Goal: Information Seeking & Learning: Learn about a topic

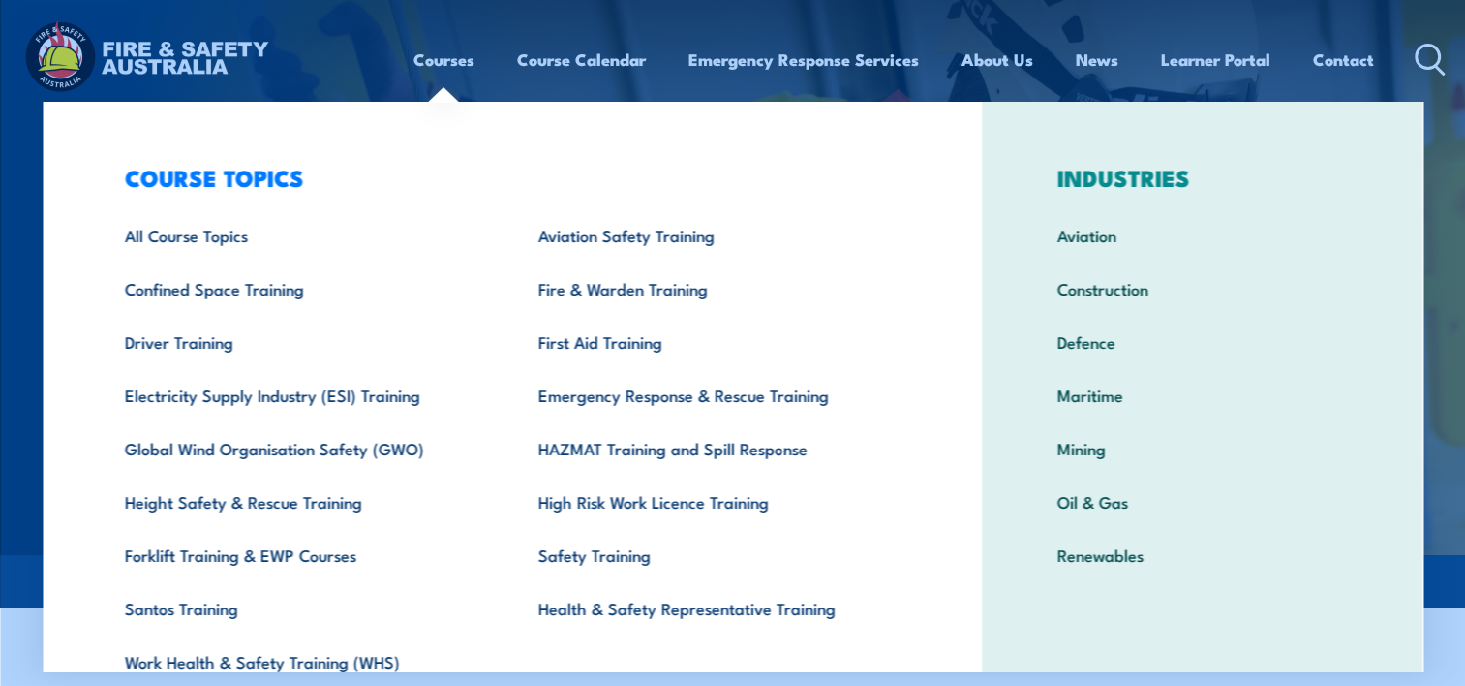
click at [446, 65] on link "Courses" at bounding box center [444, 59] width 61 height 51
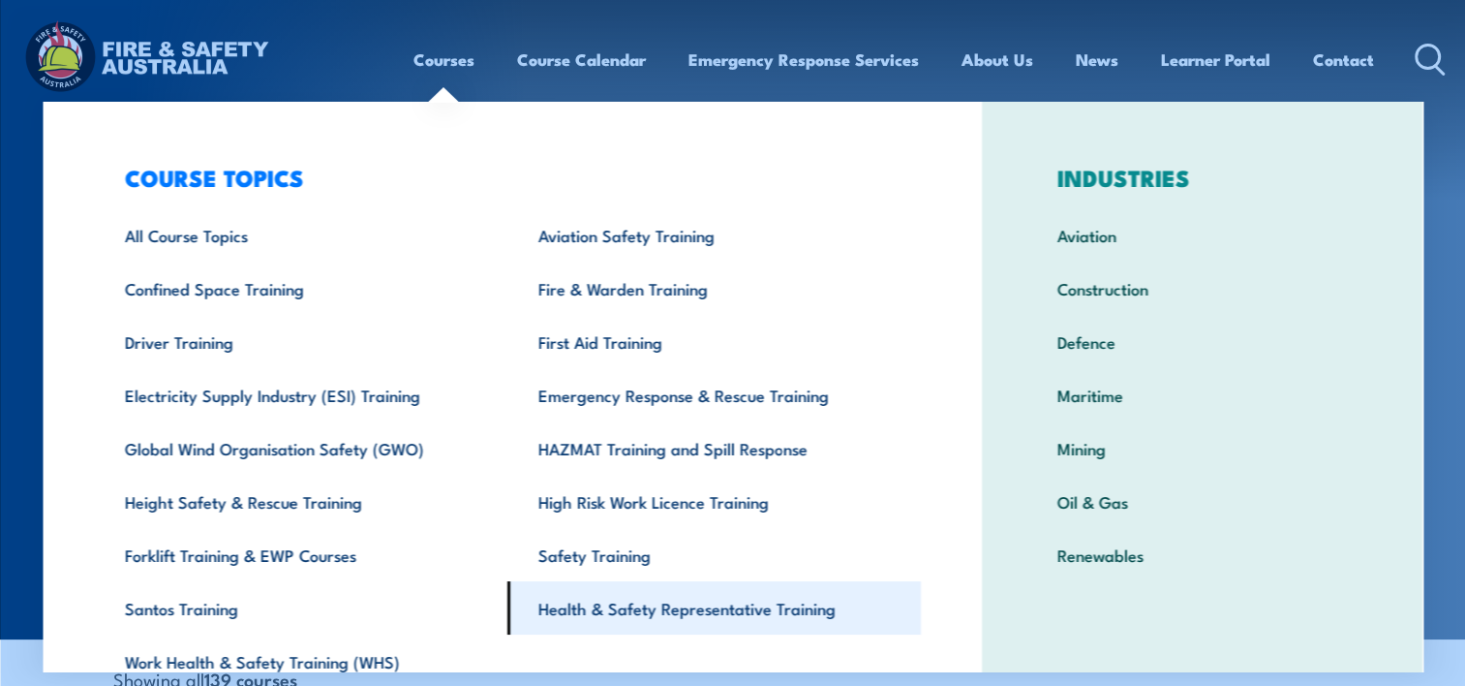
scroll to position [89, 0]
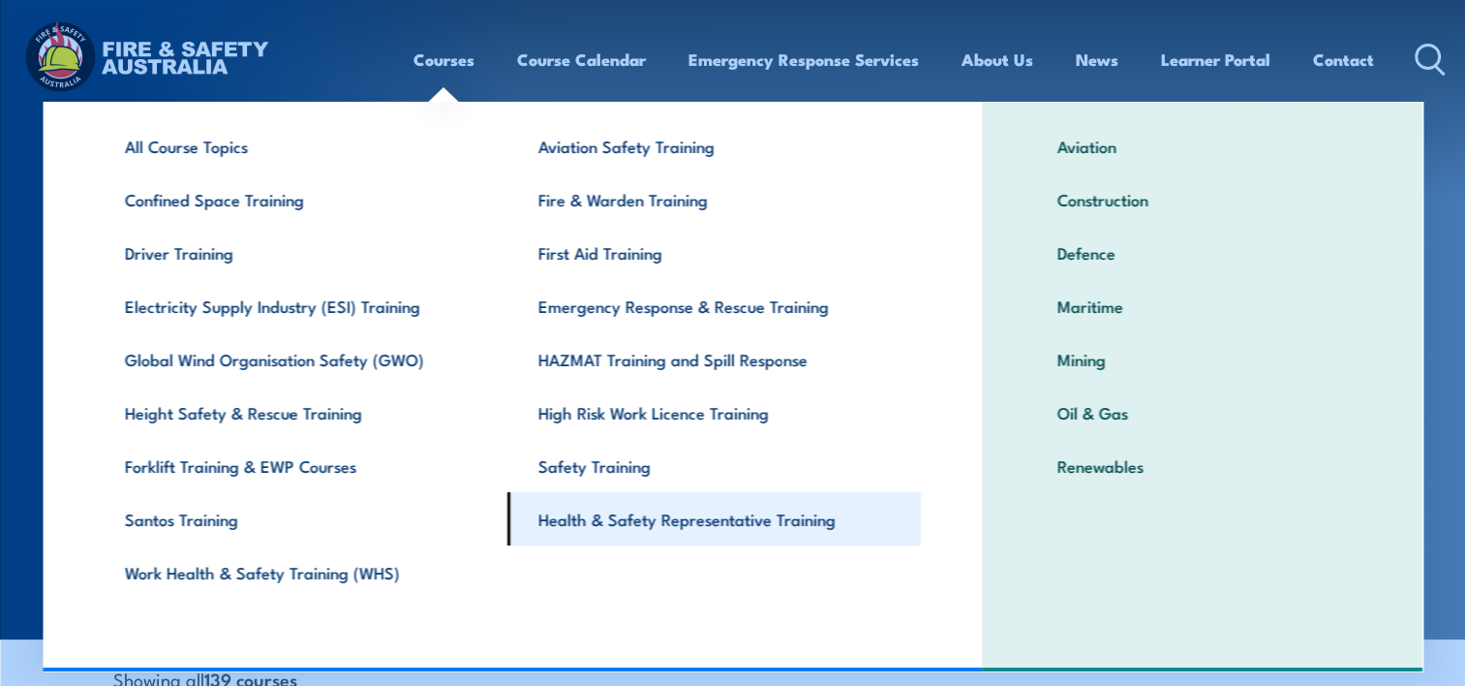
click at [594, 523] on link "Health & Safety Representative Training" at bounding box center [714, 518] width 414 height 53
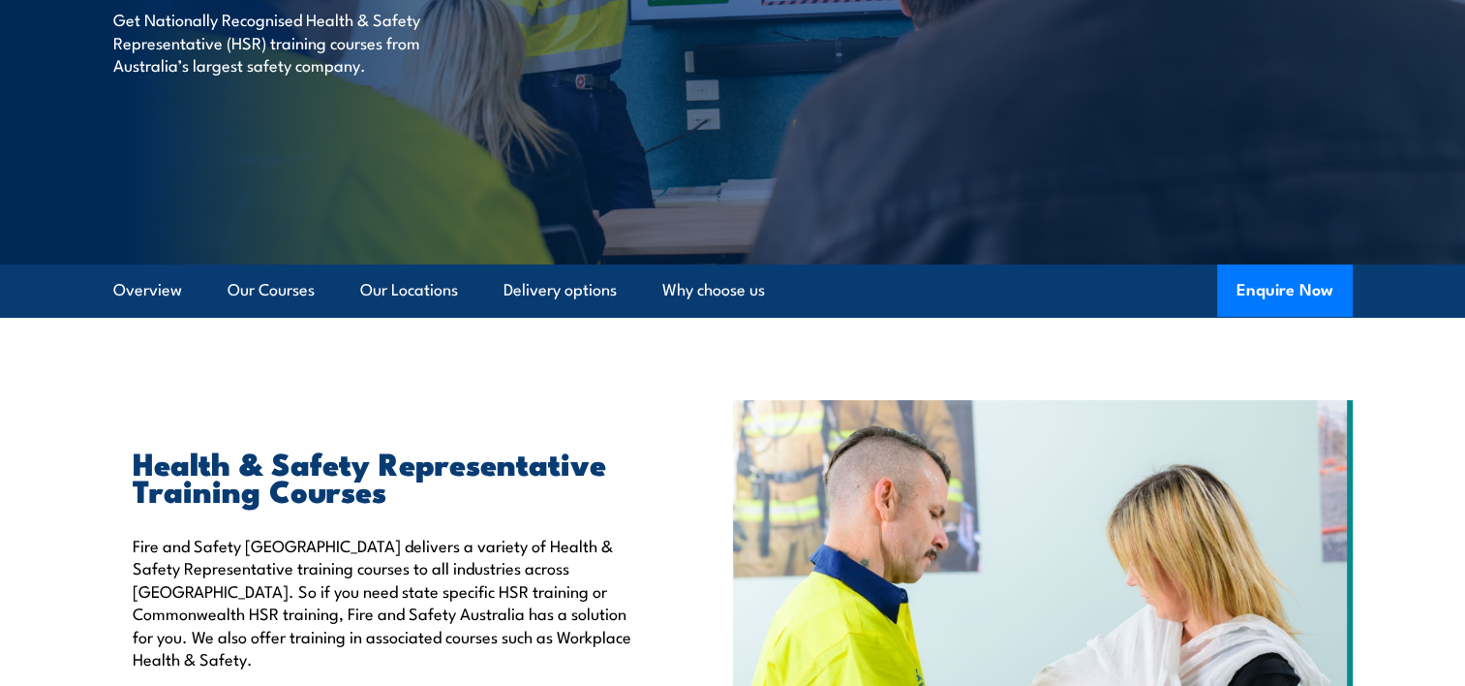
scroll to position [484, 0]
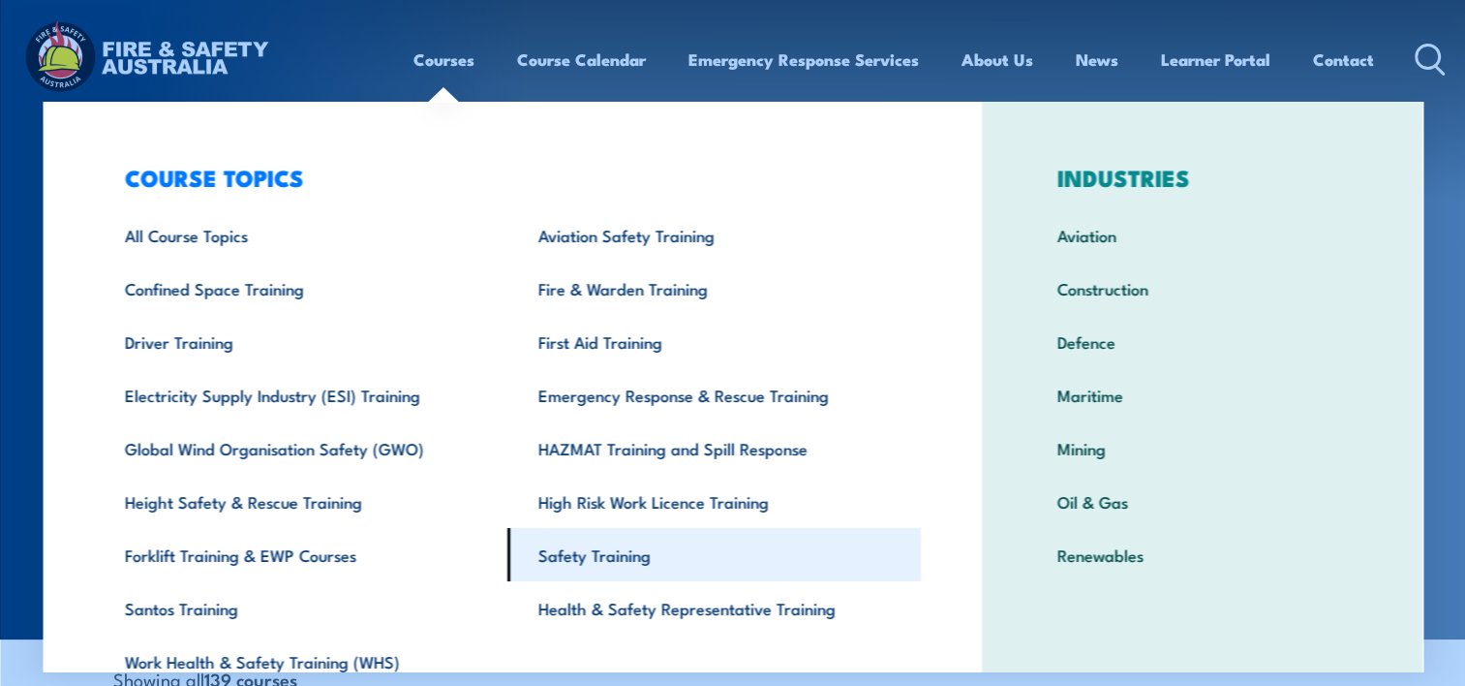
scroll to position [89, 0]
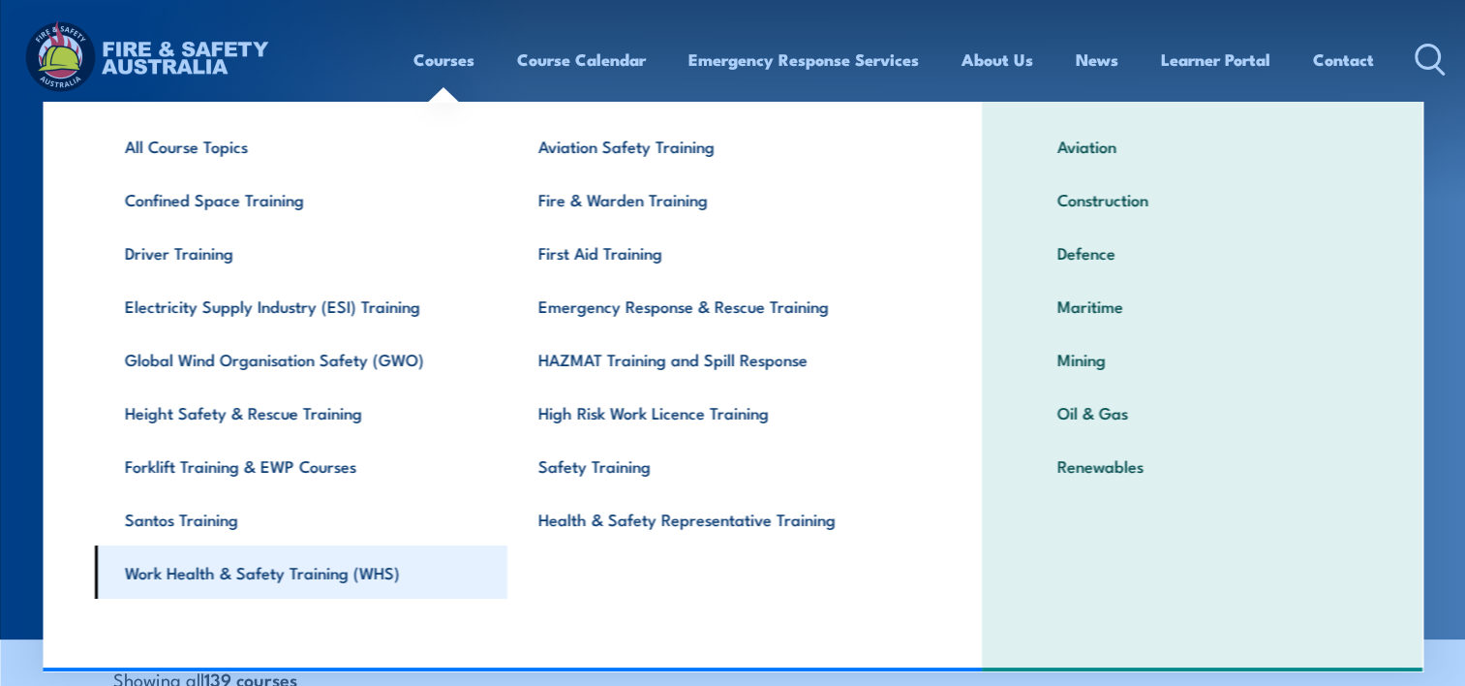
click at [221, 579] on link "Work Health & Safety Training (WHS)" at bounding box center [301, 571] width 414 height 53
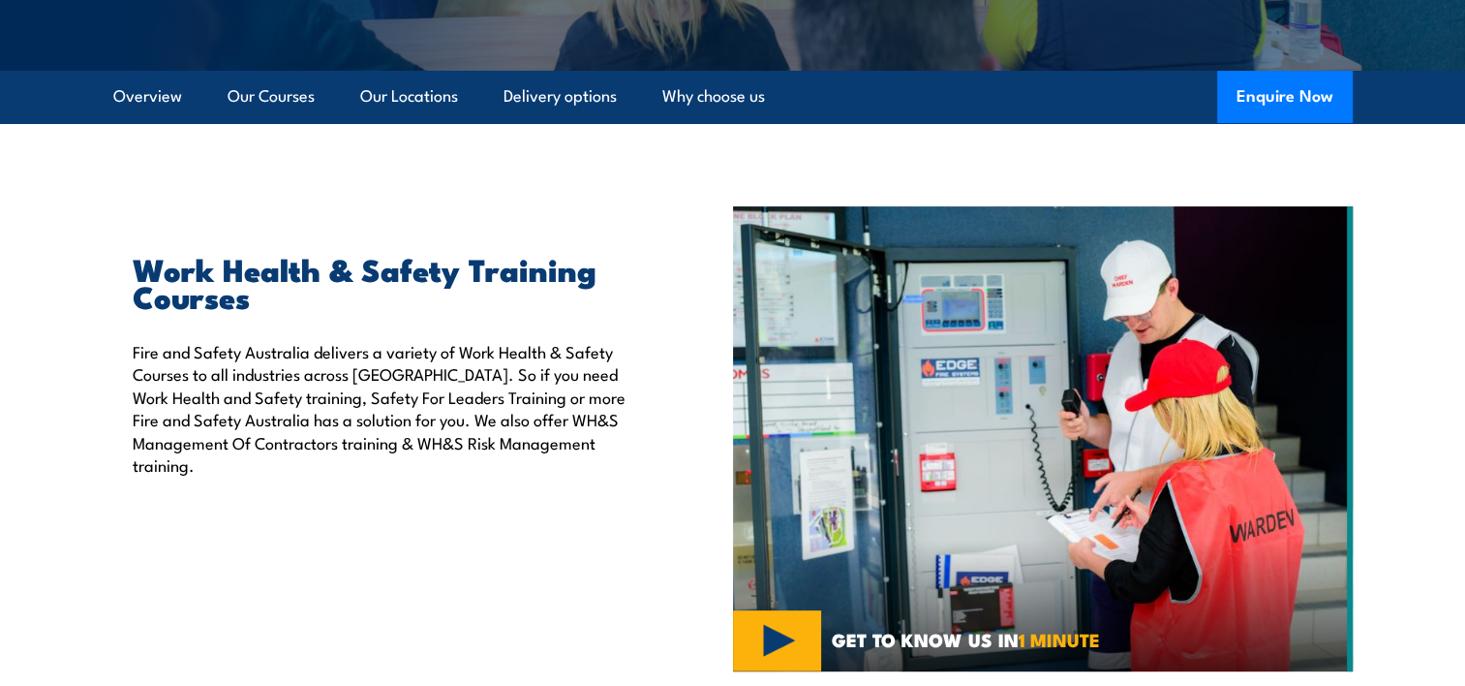
scroll to position [581, 0]
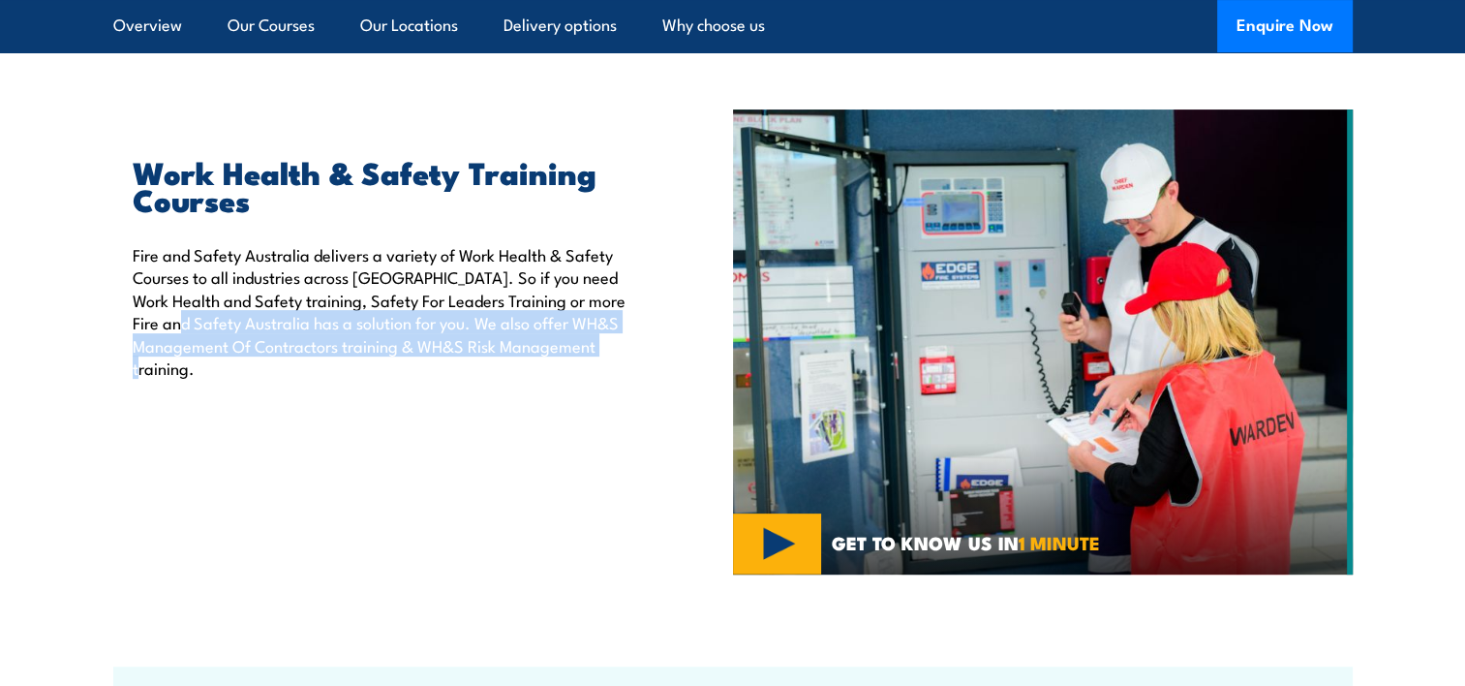
drag, startPoint x: 232, startPoint y: 315, endPoint x: 367, endPoint y: 383, distance: 150.7
click at [367, 383] on div "Work Health & Safety Training Courses Fire and Safety Australia delivers a vari…" at bounding box center [423, 341] width 620 height 465
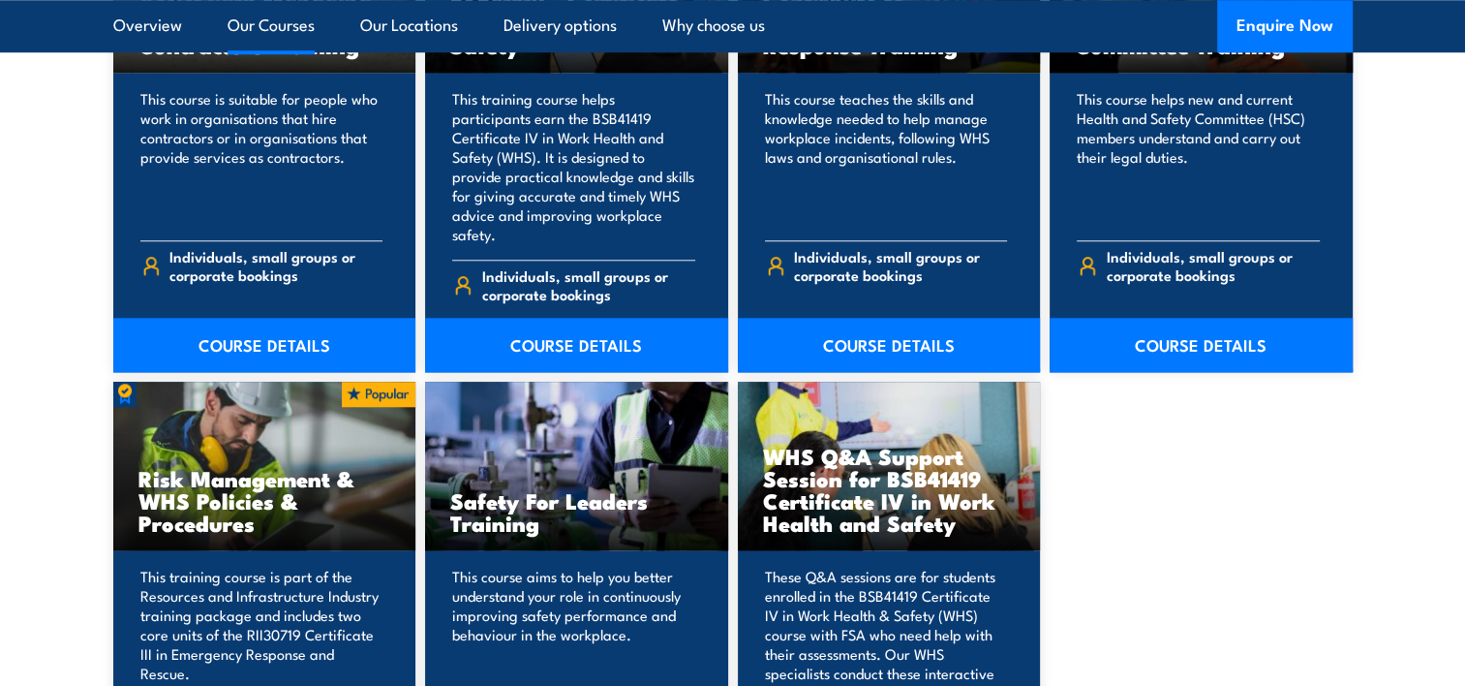
scroll to position [1937, 0]
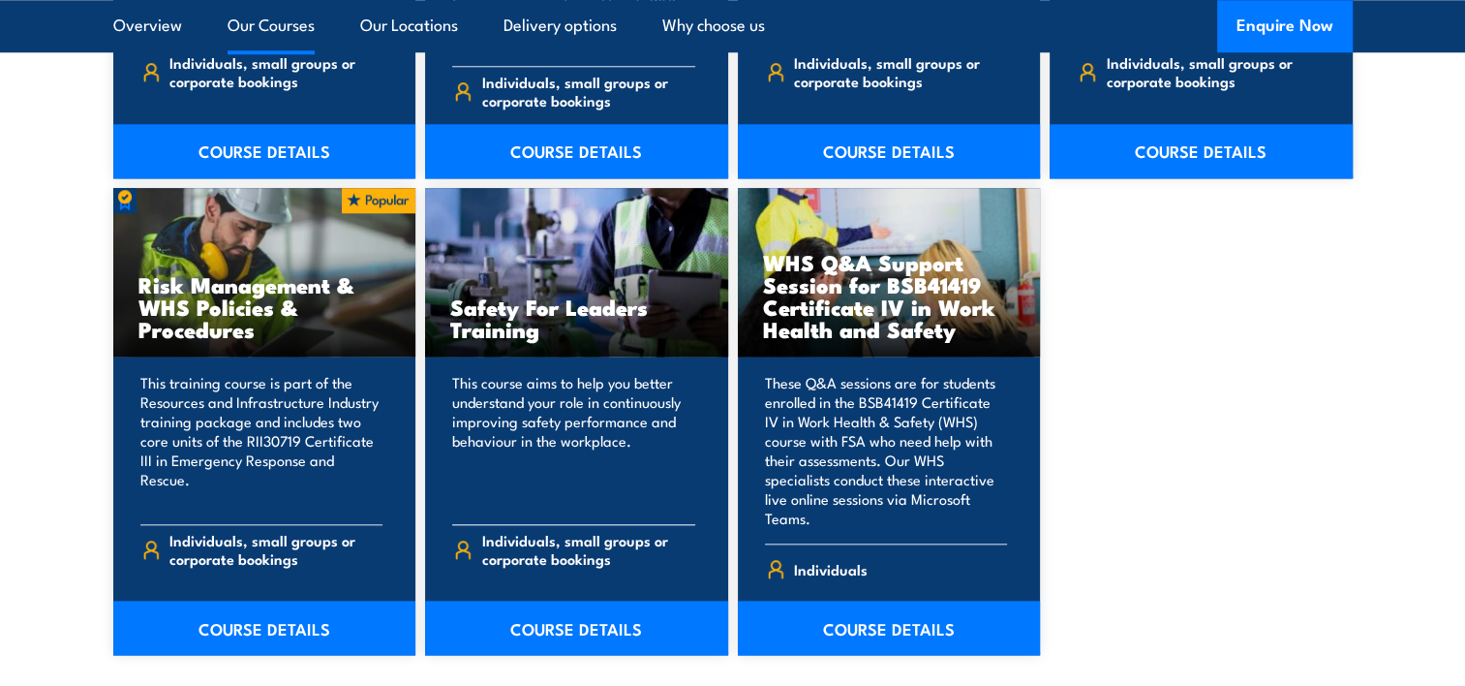
click at [487, 373] on p "This course aims to help you better understand your role in continuously improv…" at bounding box center [573, 441] width 243 height 136
click at [528, 600] on link "COURSE DETAILS" at bounding box center [576, 627] width 303 height 54
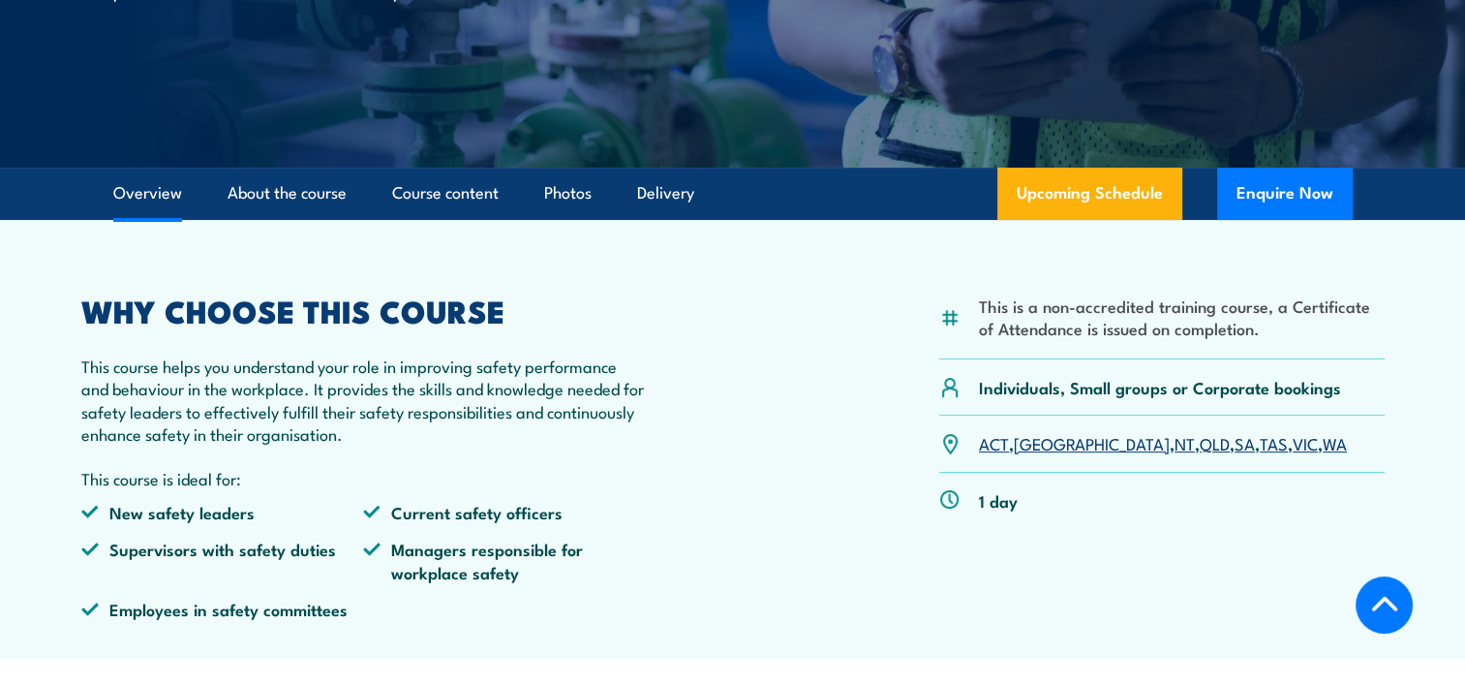
scroll to position [484, 0]
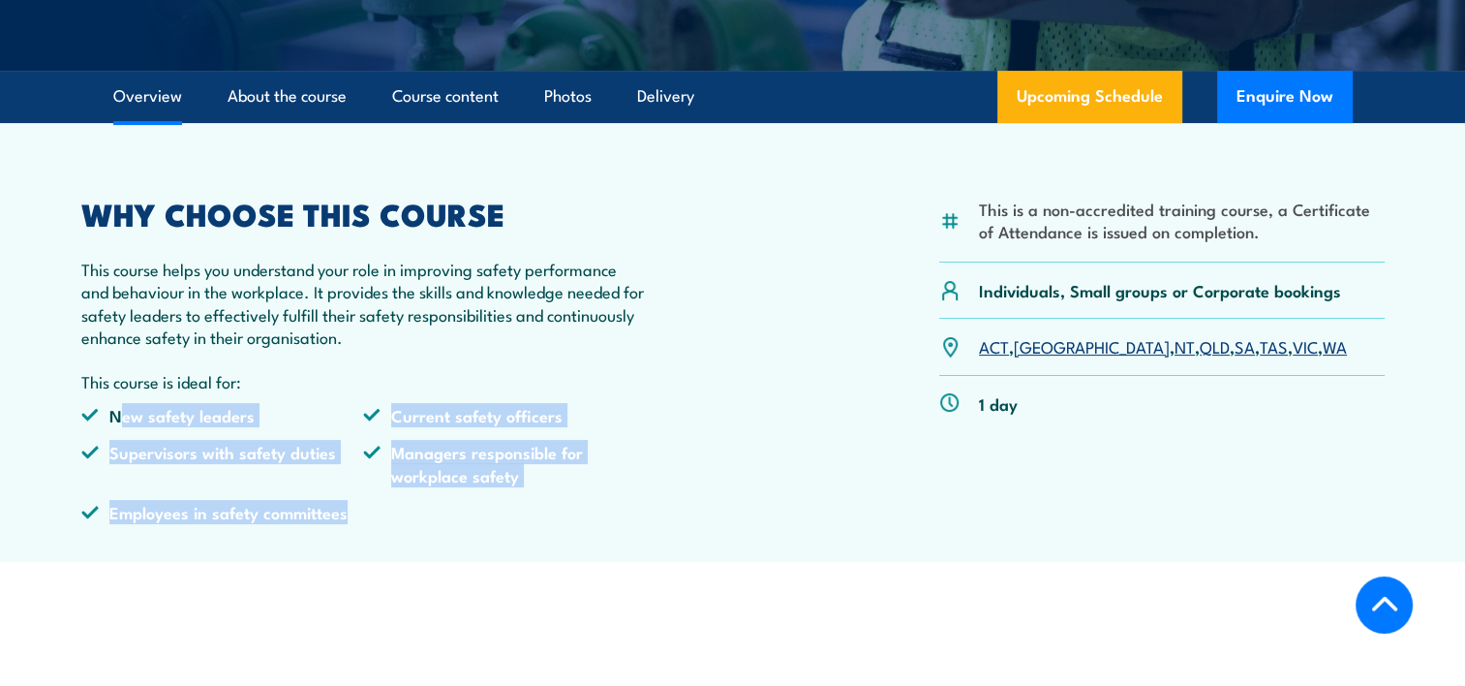
drag, startPoint x: 122, startPoint y: 413, endPoint x: 359, endPoint y: 507, distance: 255.5
click at [359, 507] on ul "New safety leaders Current safety officers Supervisors with safety duties Manag…" at bounding box center [364, 471] width 566 height 135
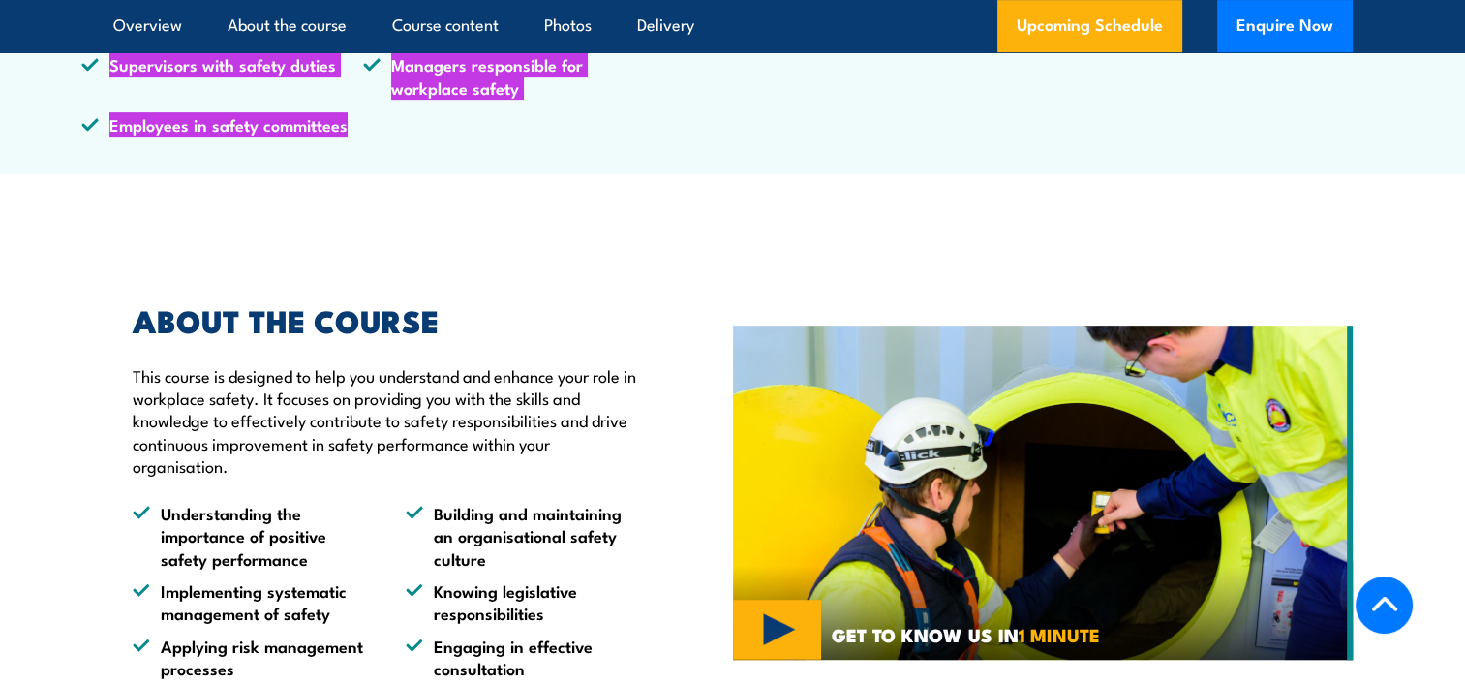
scroll to position [581, 0]
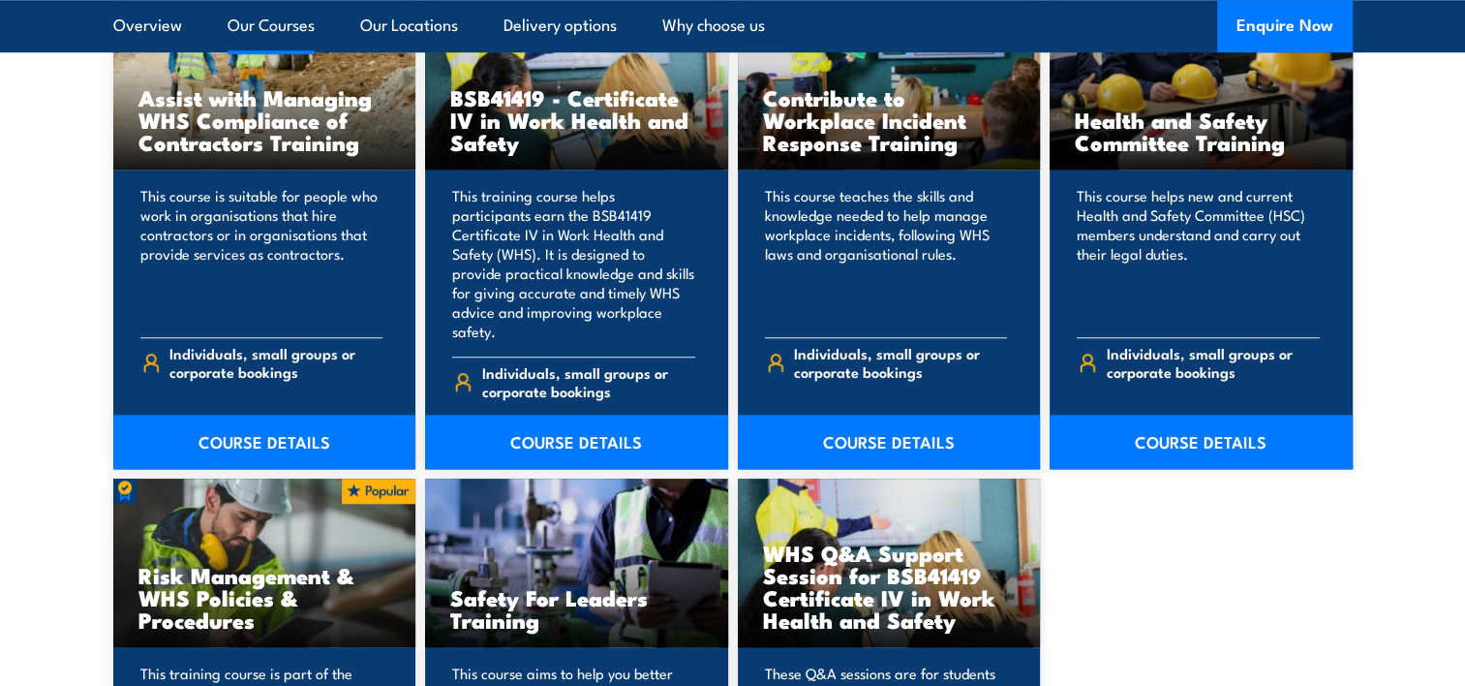
scroll to position [1549, 0]
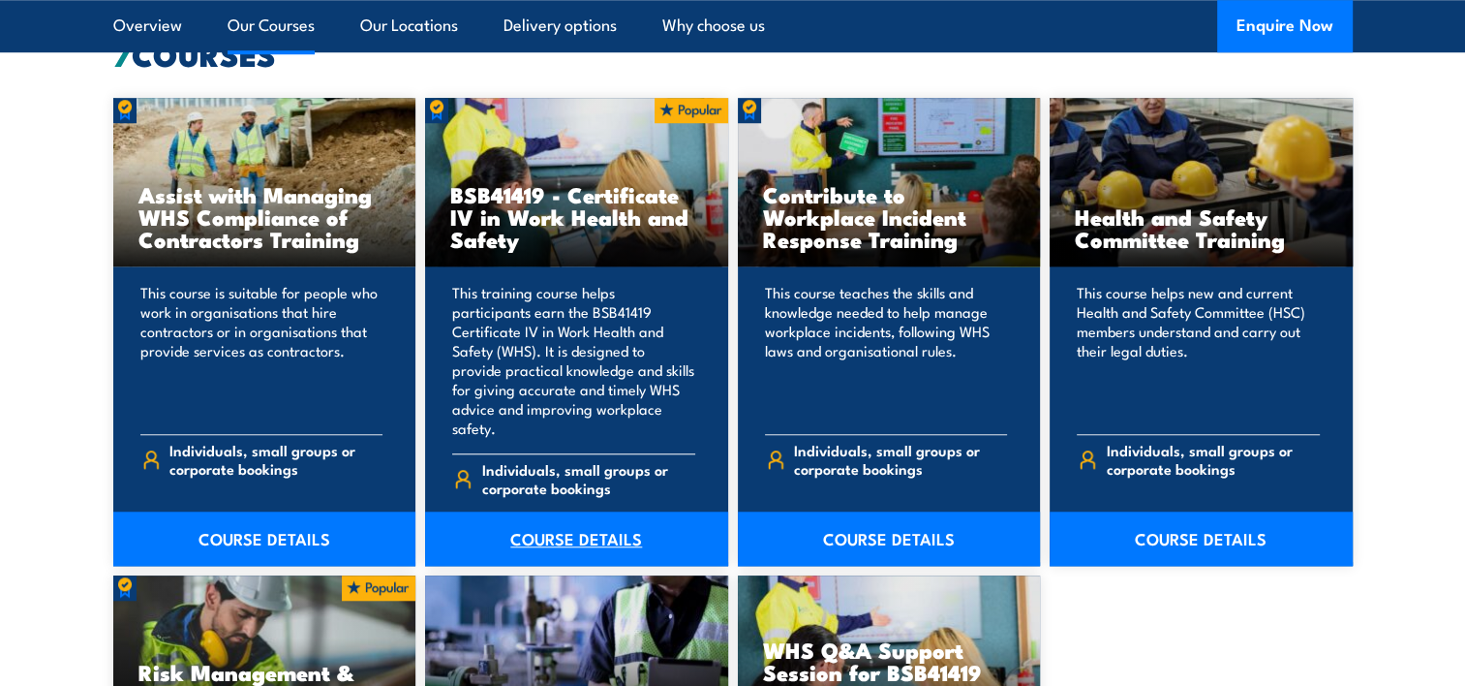
click at [562, 530] on link "COURSE DETAILS" at bounding box center [576, 538] width 303 height 54
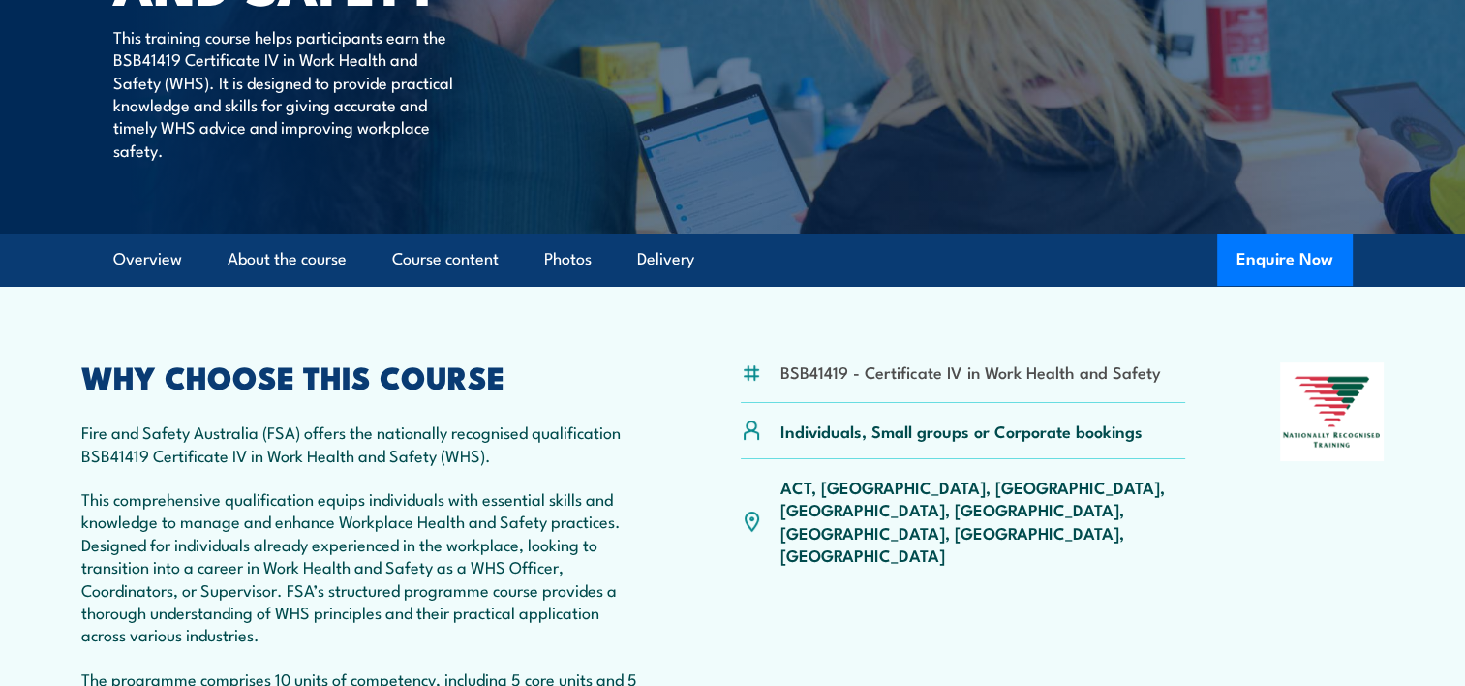
scroll to position [581, 0]
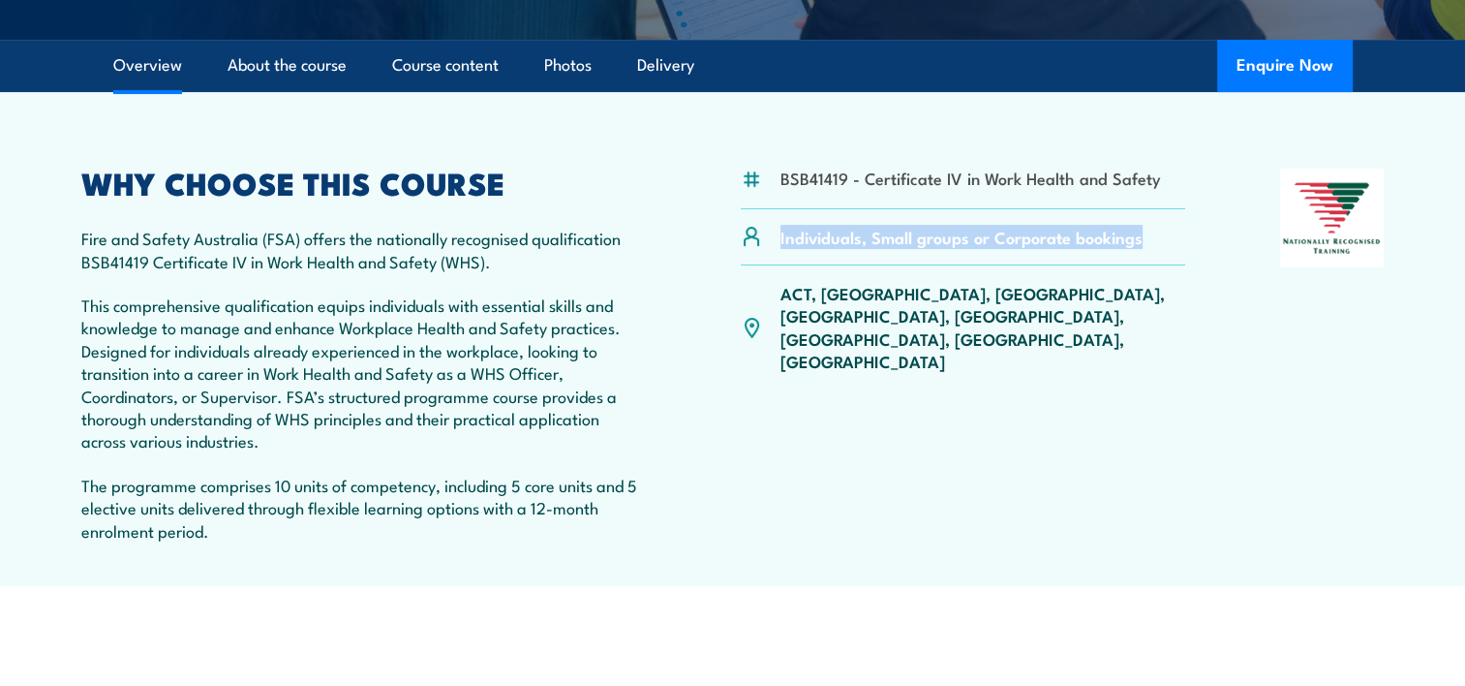
drag, startPoint x: 1166, startPoint y: 244, endPoint x: 741, endPoint y: 242, distance: 425.1
click at [741, 242] on div "Individuals, Small groups or Corporate bookings" at bounding box center [963, 237] width 445 height 56
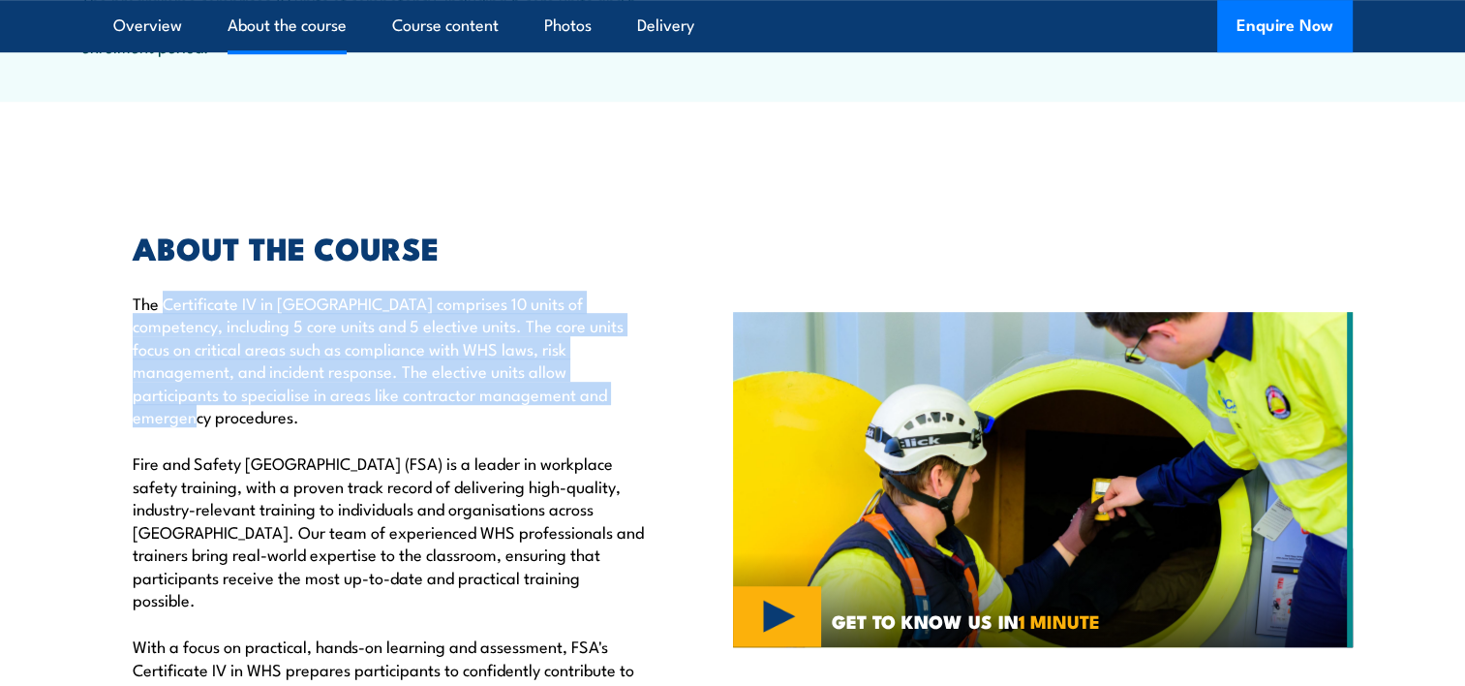
drag, startPoint x: 166, startPoint y: 302, endPoint x: 547, endPoint y: 399, distance: 393.7
click at [547, 399] on p "The Certificate IV in [GEOGRAPHIC_DATA] comprises 10 units of competency, inclu…" at bounding box center [388, 359] width 511 height 136
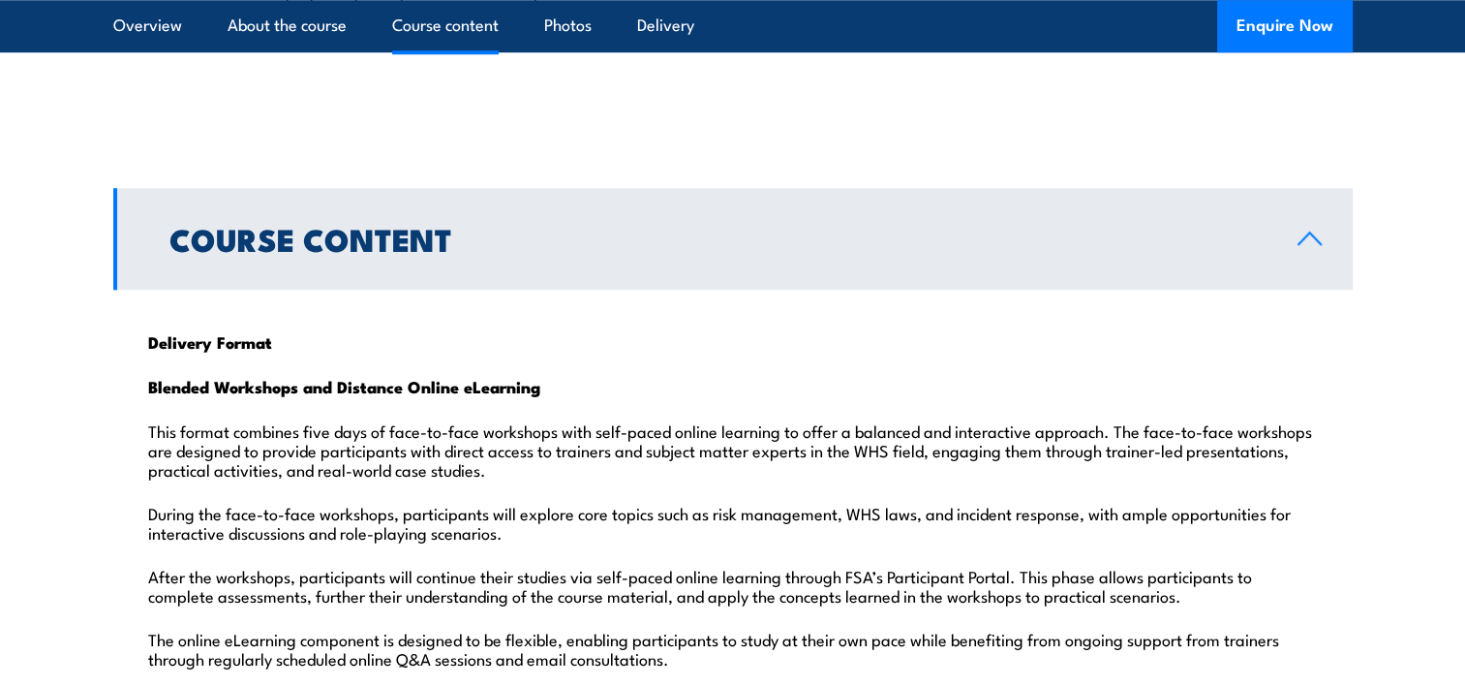
scroll to position [1840, 0]
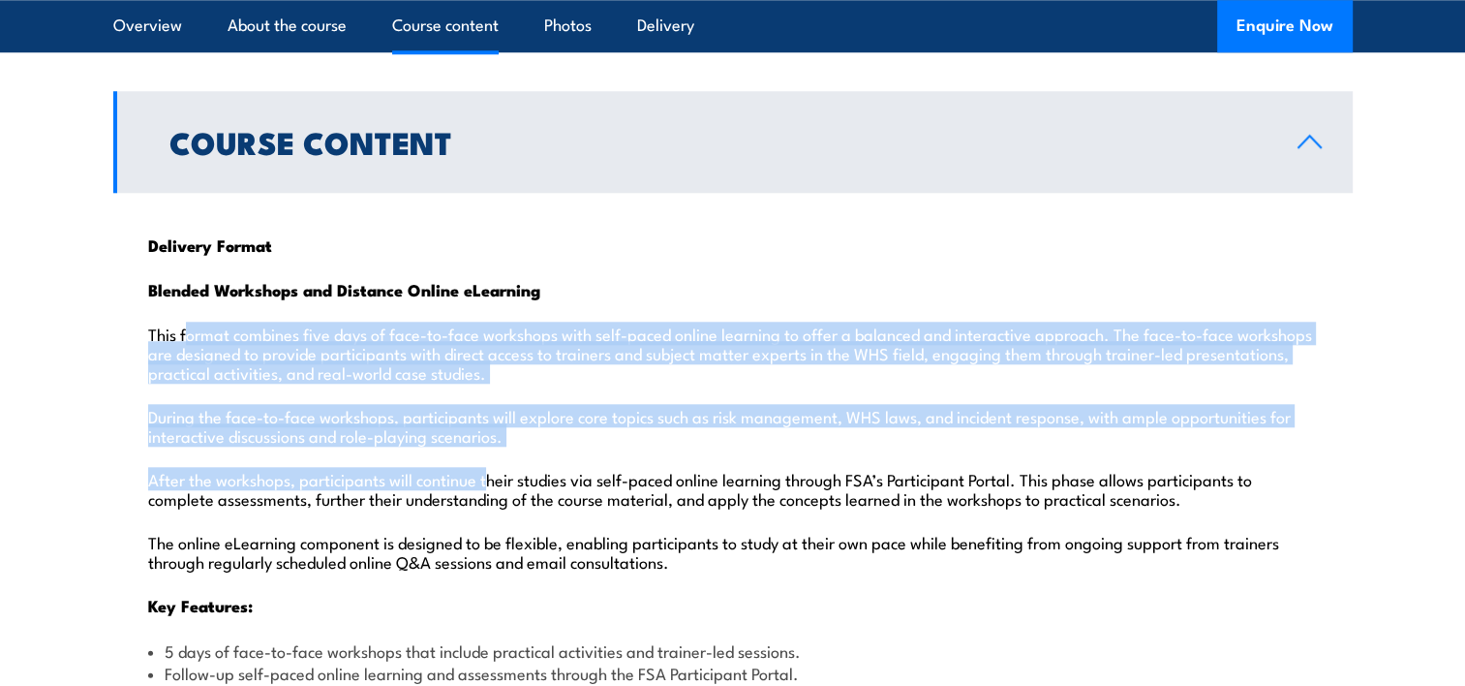
drag, startPoint x: 187, startPoint y: 286, endPoint x: 492, endPoint y: 431, distance: 337.9
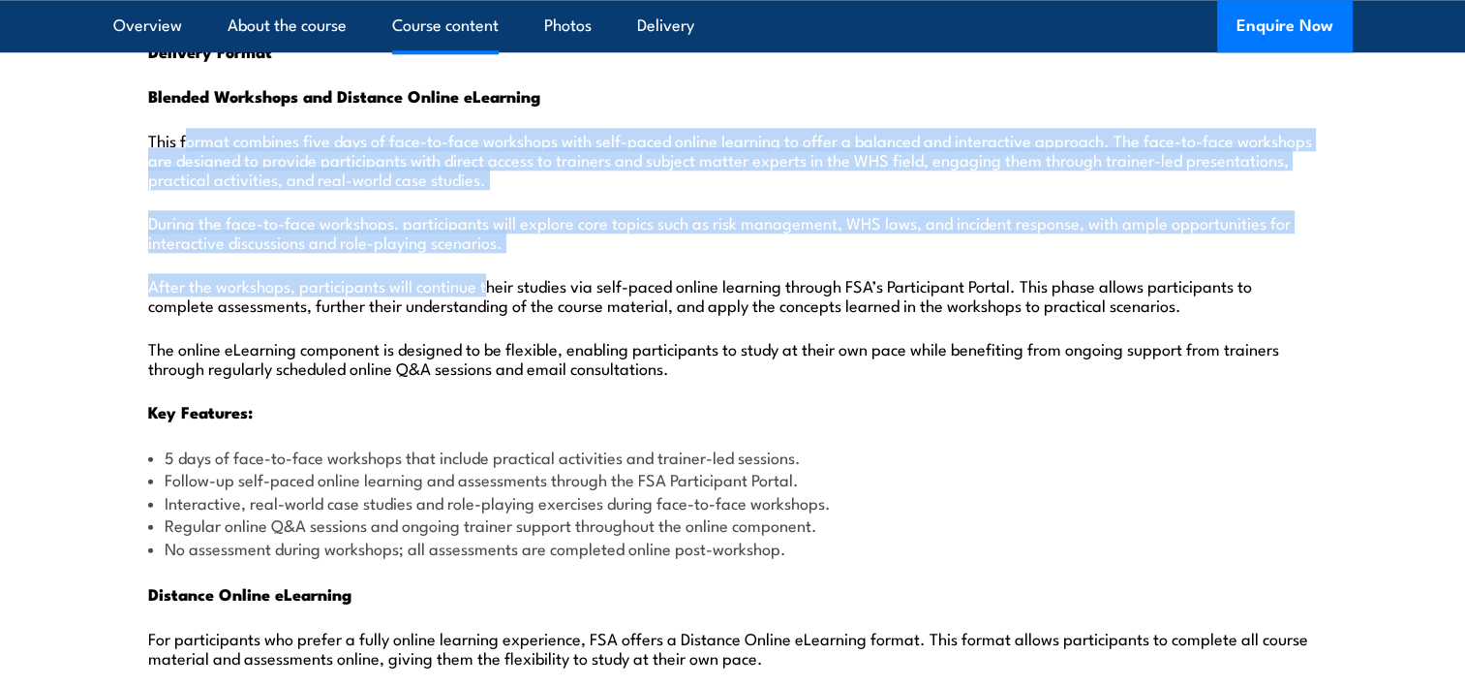
scroll to position [2227, 0]
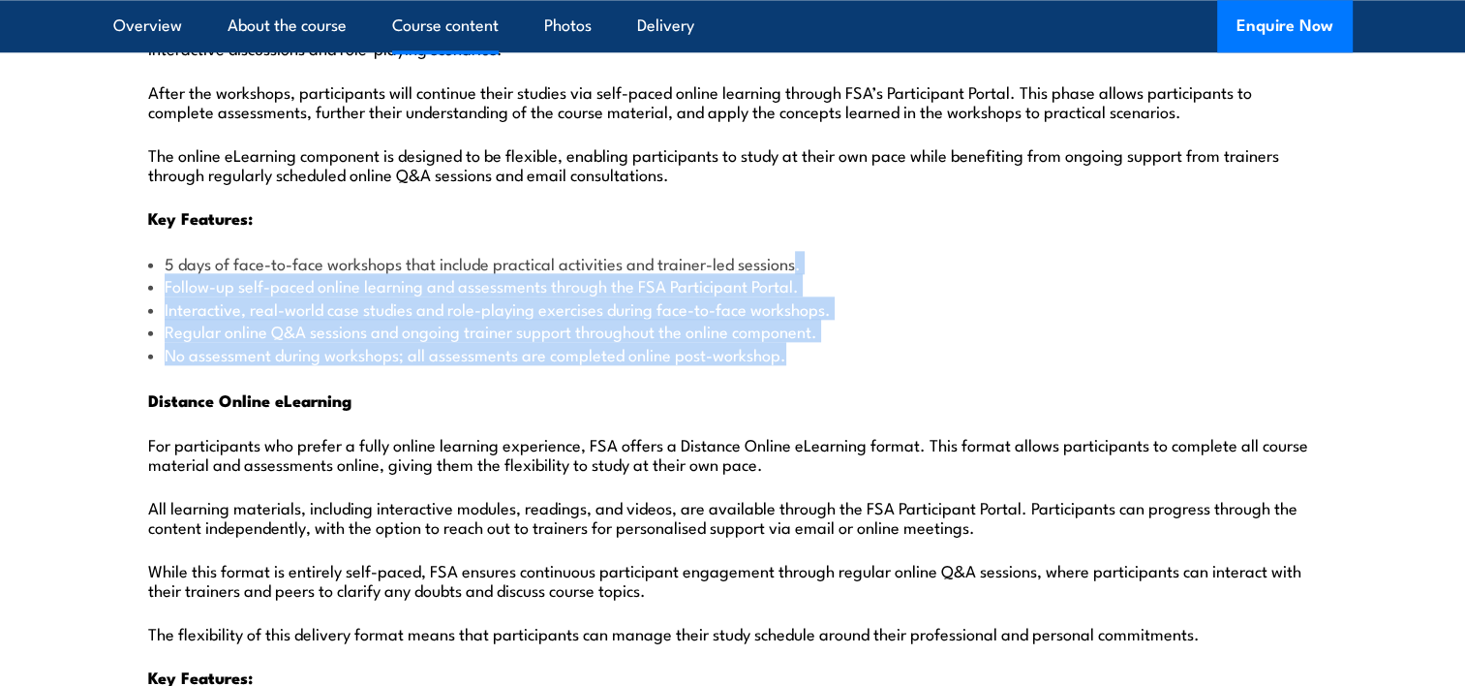
drag, startPoint x: 802, startPoint y: 212, endPoint x: 876, endPoint y: 303, distance: 117.7
click at [876, 303] on ul "5 days of face-to-face workshops that include practical activities and trainer-…" at bounding box center [733, 308] width 1170 height 113
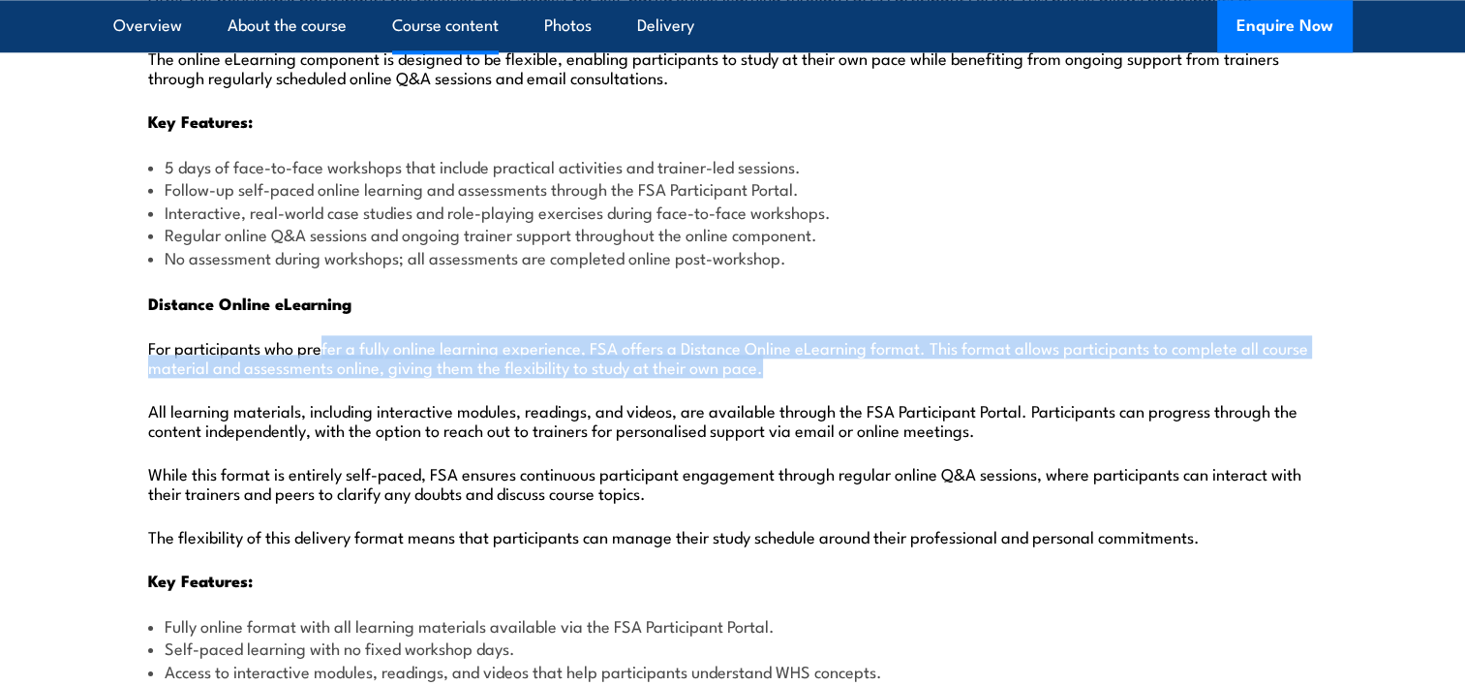
drag, startPoint x: 322, startPoint y: 295, endPoint x: 1282, endPoint y: 318, distance: 960.0
click at [1282, 337] on p "For participants who prefer a fully online learning experience, FSA offers a Di…" at bounding box center [733, 356] width 1170 height 39
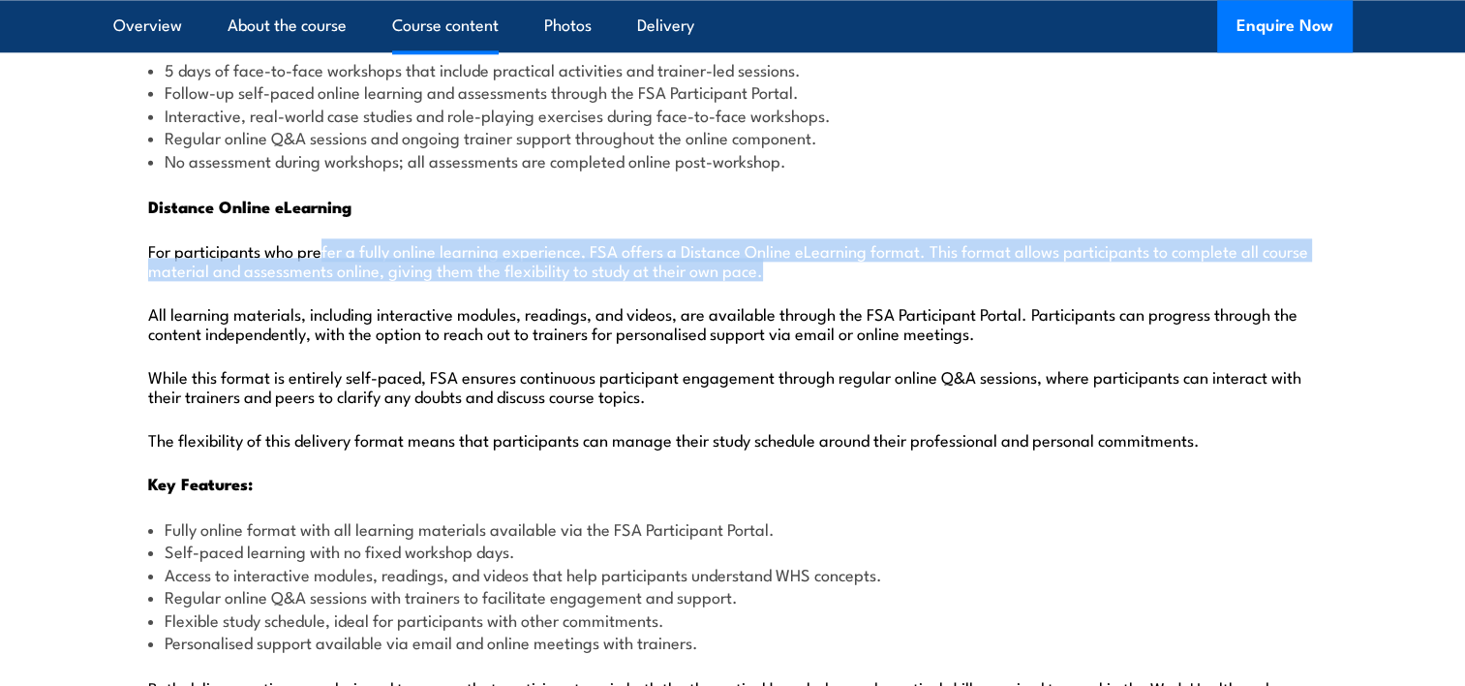
scroll to position [2518, 0]
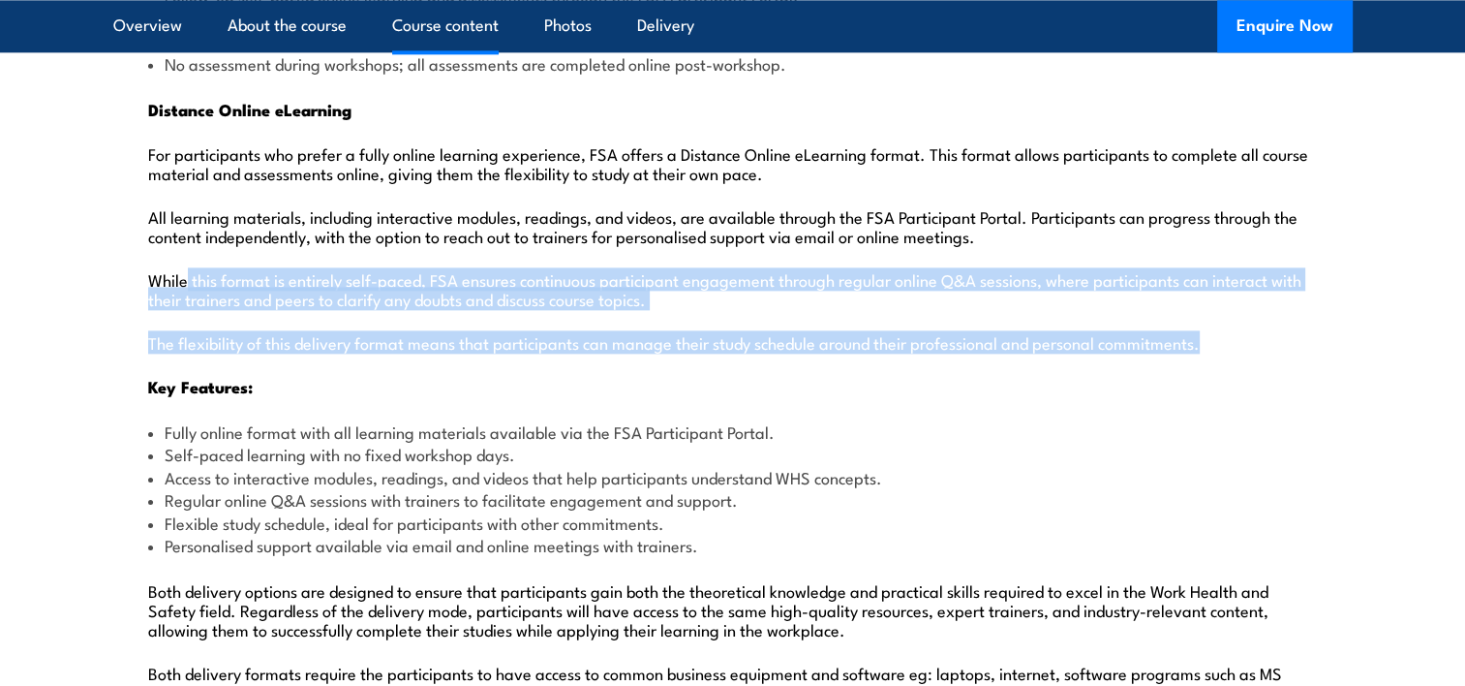
drag, startPoint x: 187, startPoint y: 232, endPoint x: 1305, endPoint y: 270, distance: 1119.1
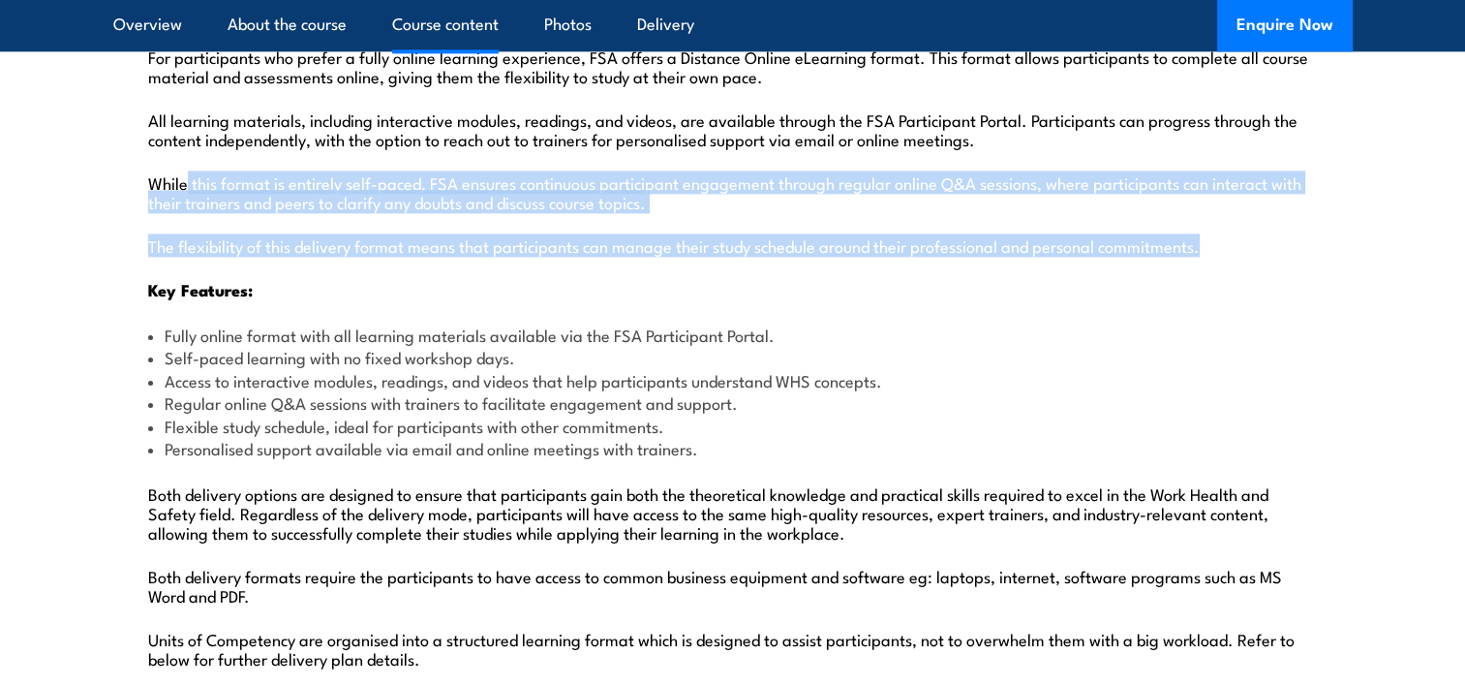
scroll to position [2712, 0]
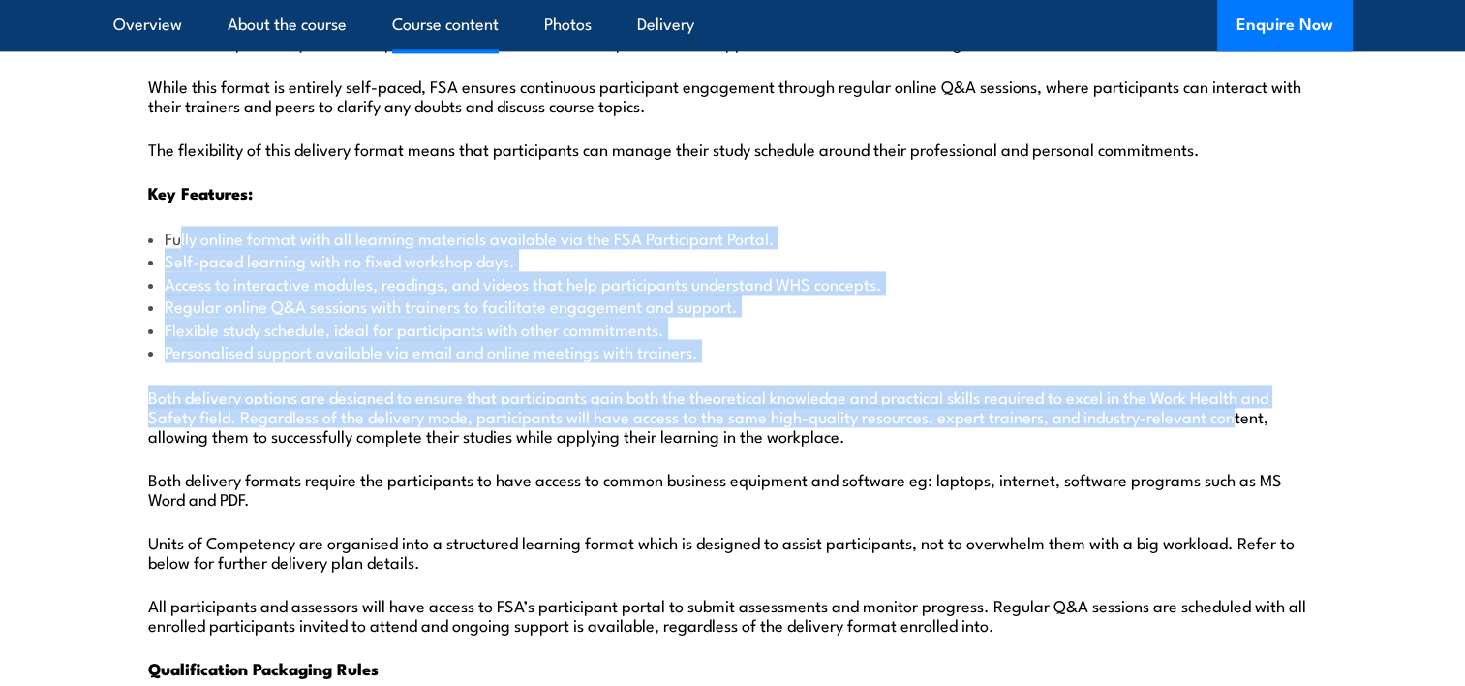
drag, startPoint x: 176, startPoint y: 197, endPoint x: 1247, endPoint y: 367, distance: 1084.5
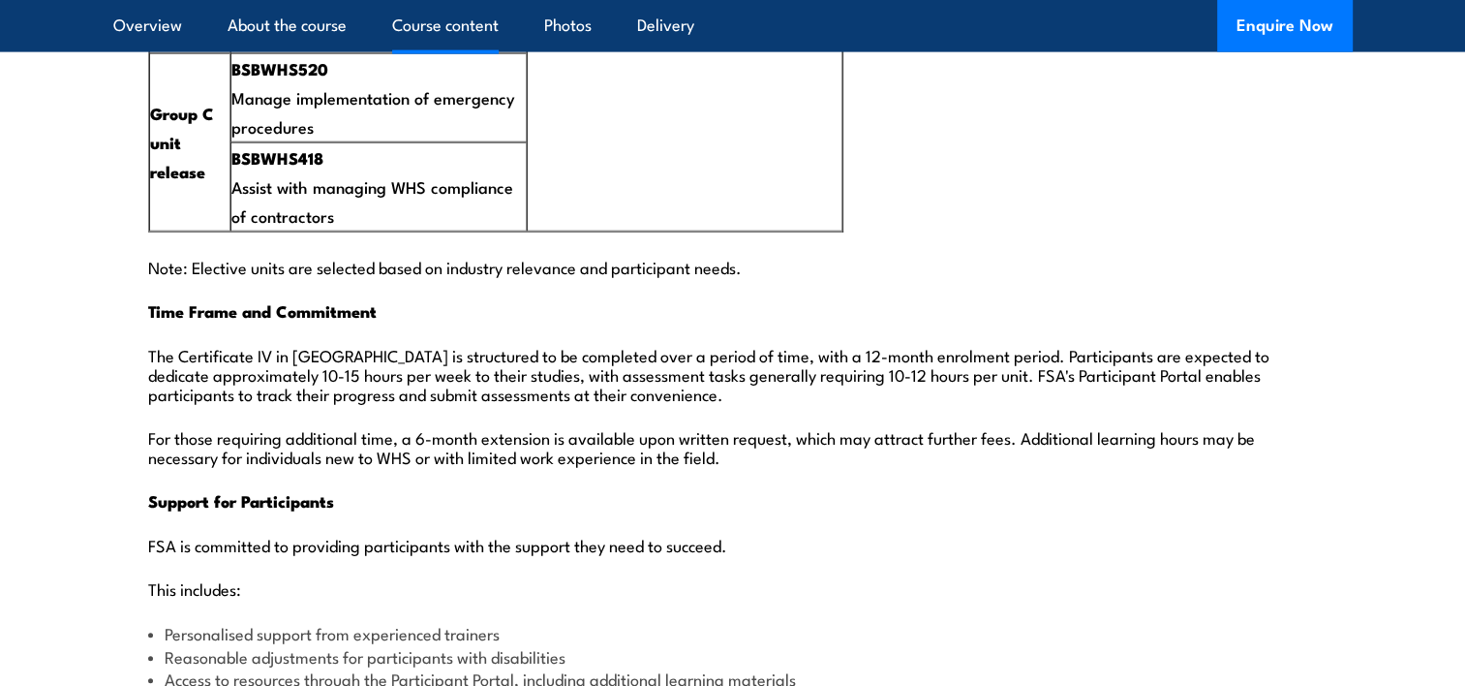
scroll to position [4648, 0]
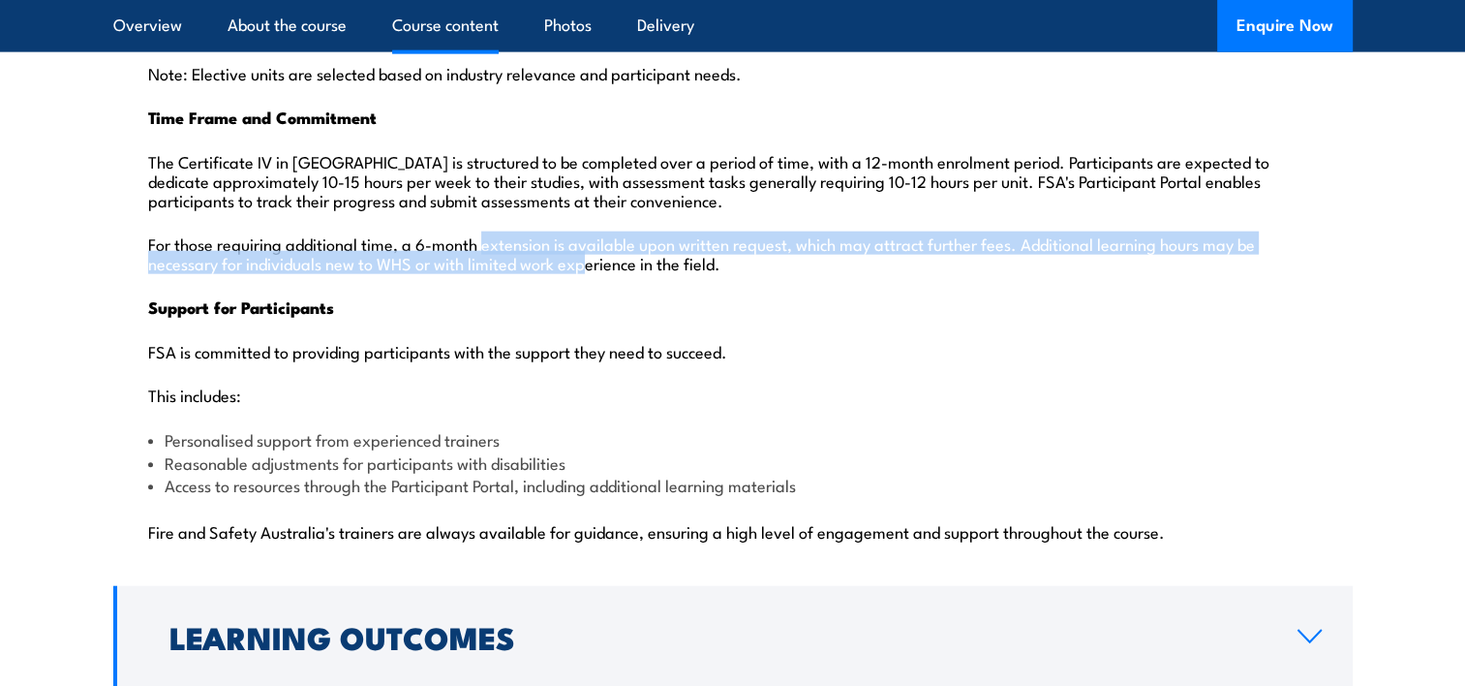
drag, startPoint x: 486, startPoint y: 186, endPoint x: 589, endPoint y: 198, distance: 103.3
click at [589, 233] on p "For those requiring additional time, a 6-month extension is available upon writ…" at bounding box center [733, 252] width 1170 height 39
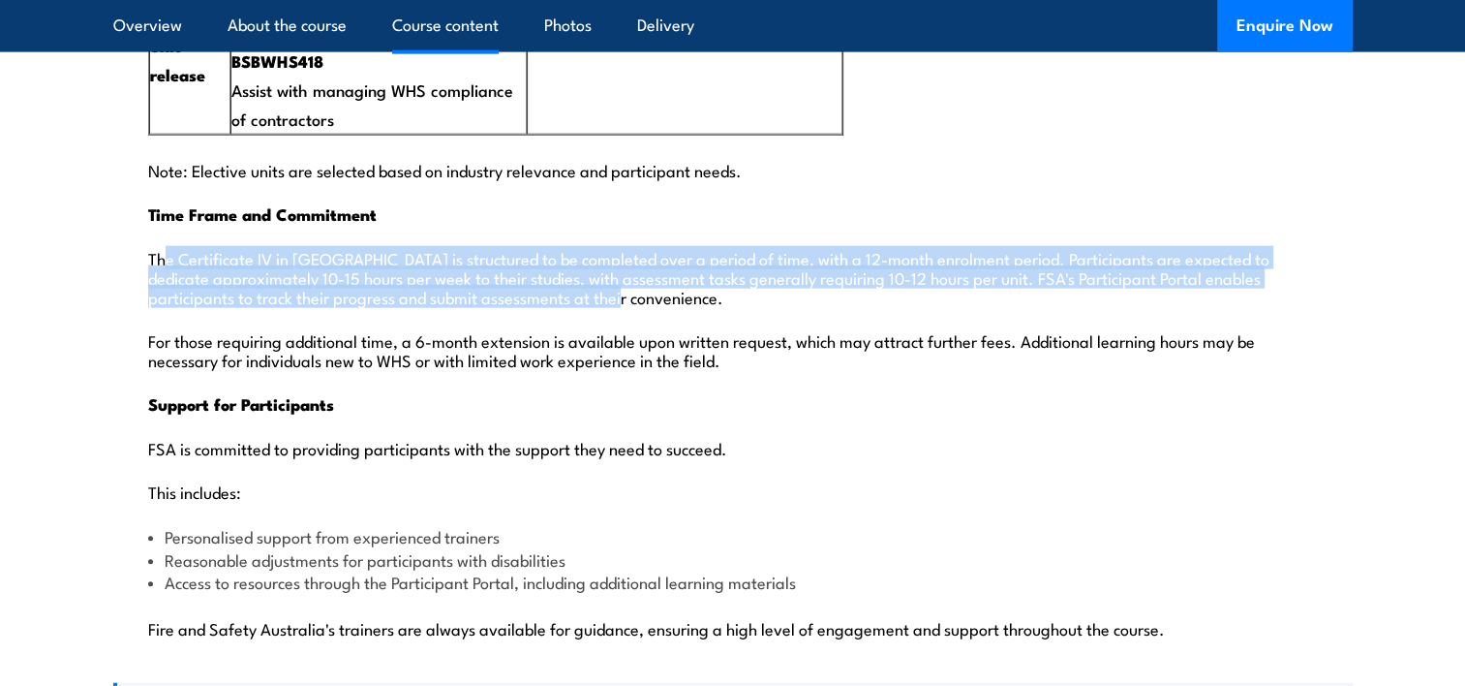
drag, startPoint x: 629, startPoint y: 232, endPoint x: 167, endPoint y: 203, distance: 463.8
click at [167, 248] on p "The Certificate IV in [GEOGRAPHIC_DATA] is structured to be completed over a pe…" at bounding box center [733, 277] width 1170 height 58
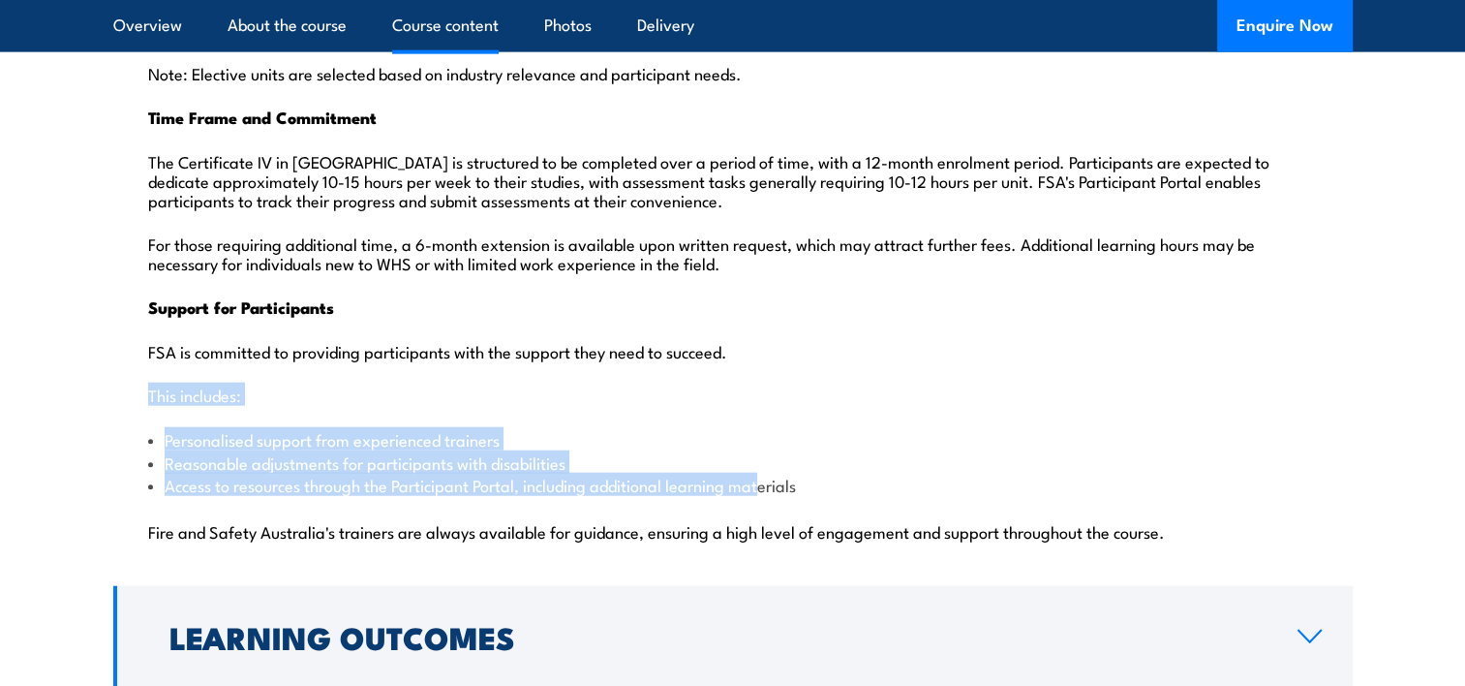
drag, startPoint x: 737, startPoint y: 288, endPoint x: 770, endPoint y: 428, distance: 144.2
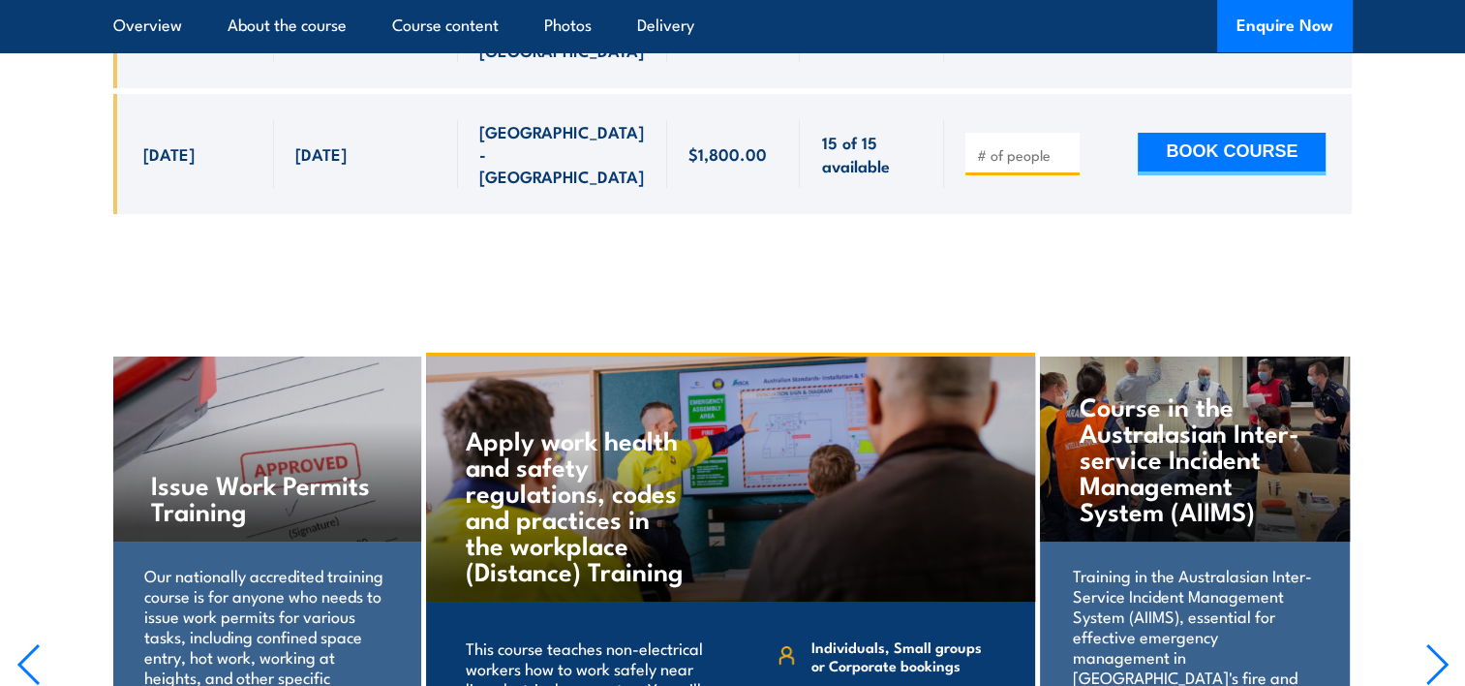
scroll to position [7166, 0]
